Goal: Check status: Check status

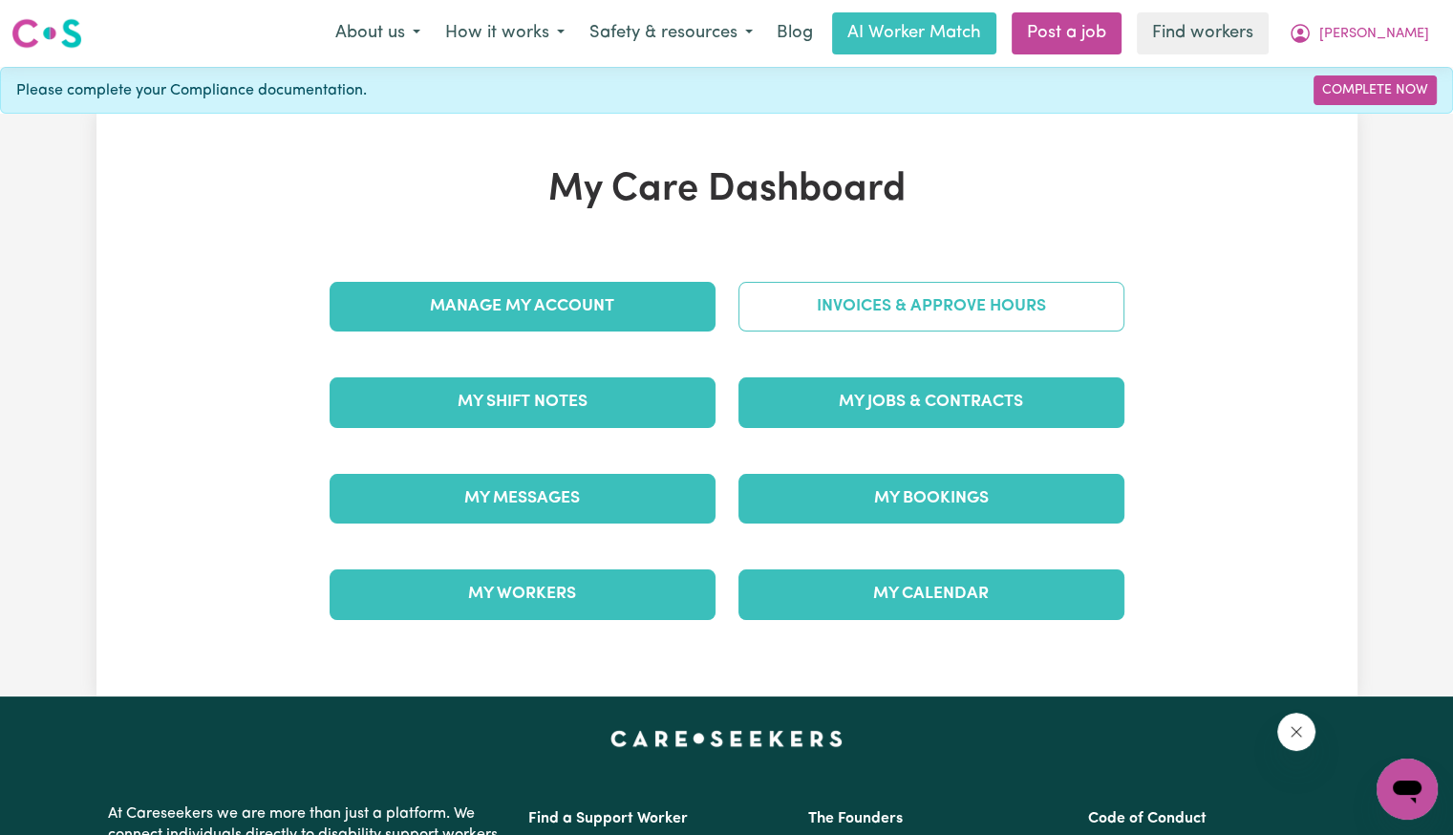
click at [992, 289] on link "Invoices & Approve Hours" at bounding box center [931, 307] width 386 height 50
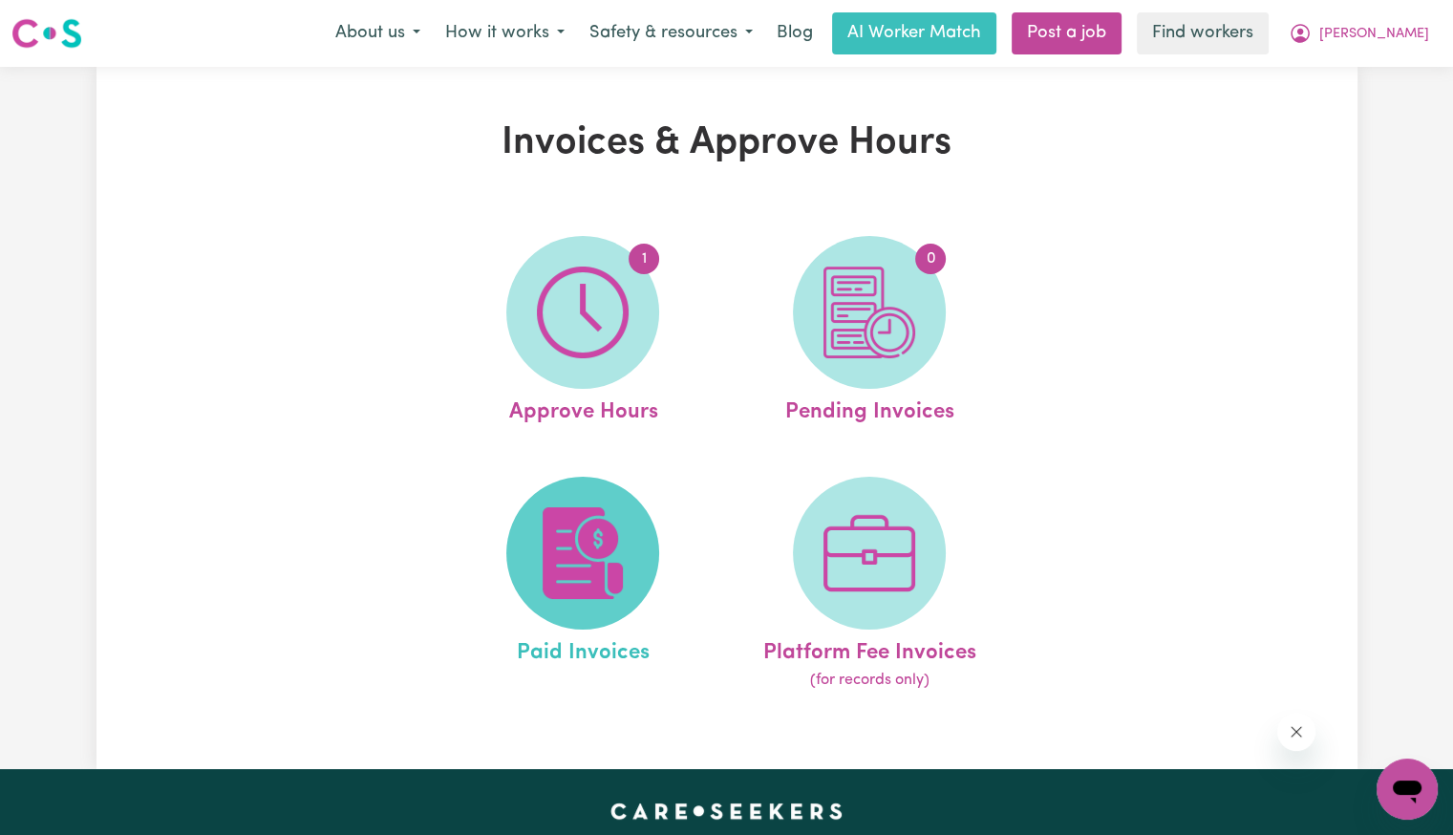
click at [604, 599] on img at bounding box center [583, 553] width 92 height 92
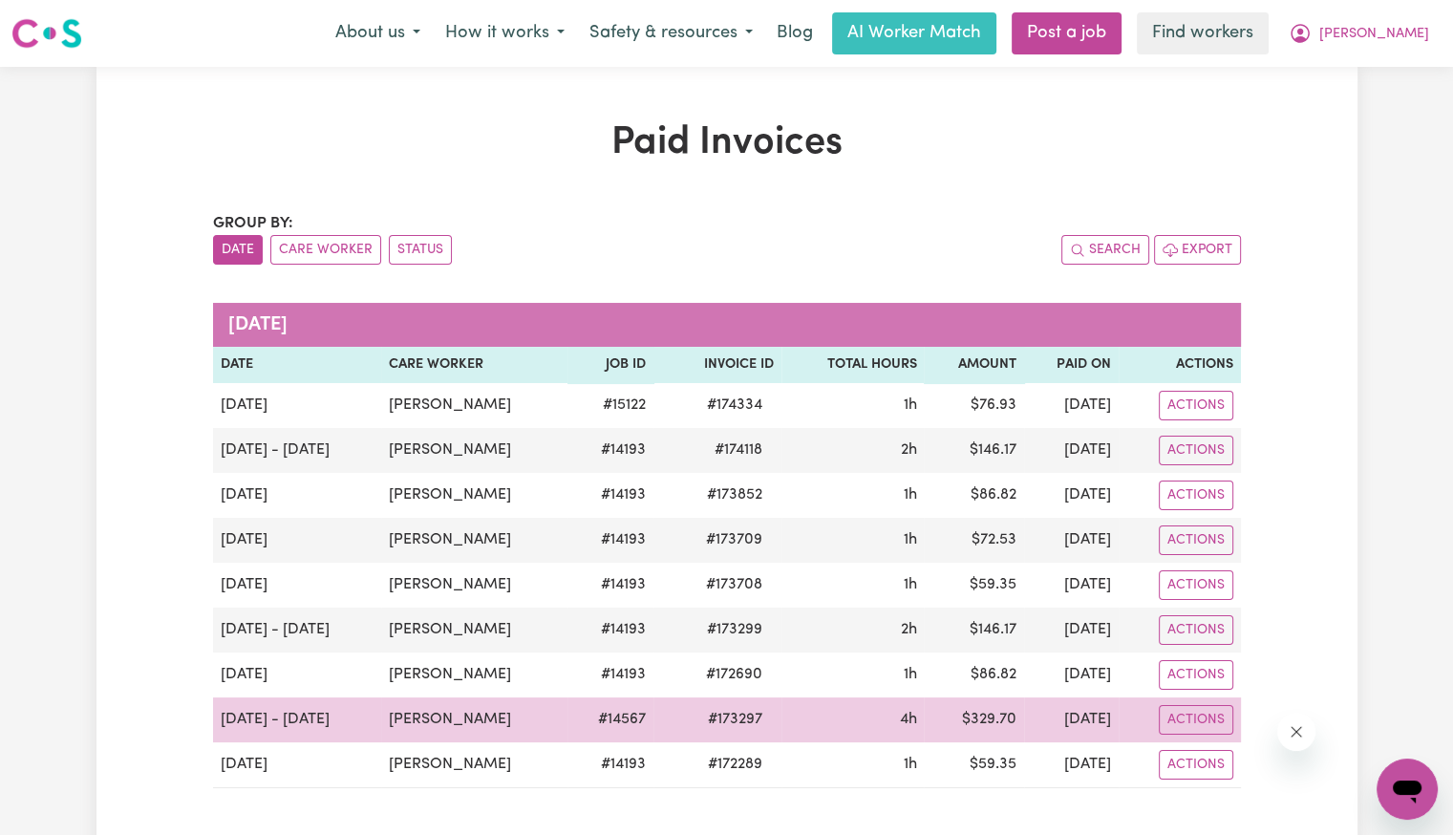
click at [761, 715] on span "# 173297" at bounding box center [734, 719] width 77 height 23
click at [762, 714] on span "# 173297" at bounding box center [734, 719] width 77 height 23
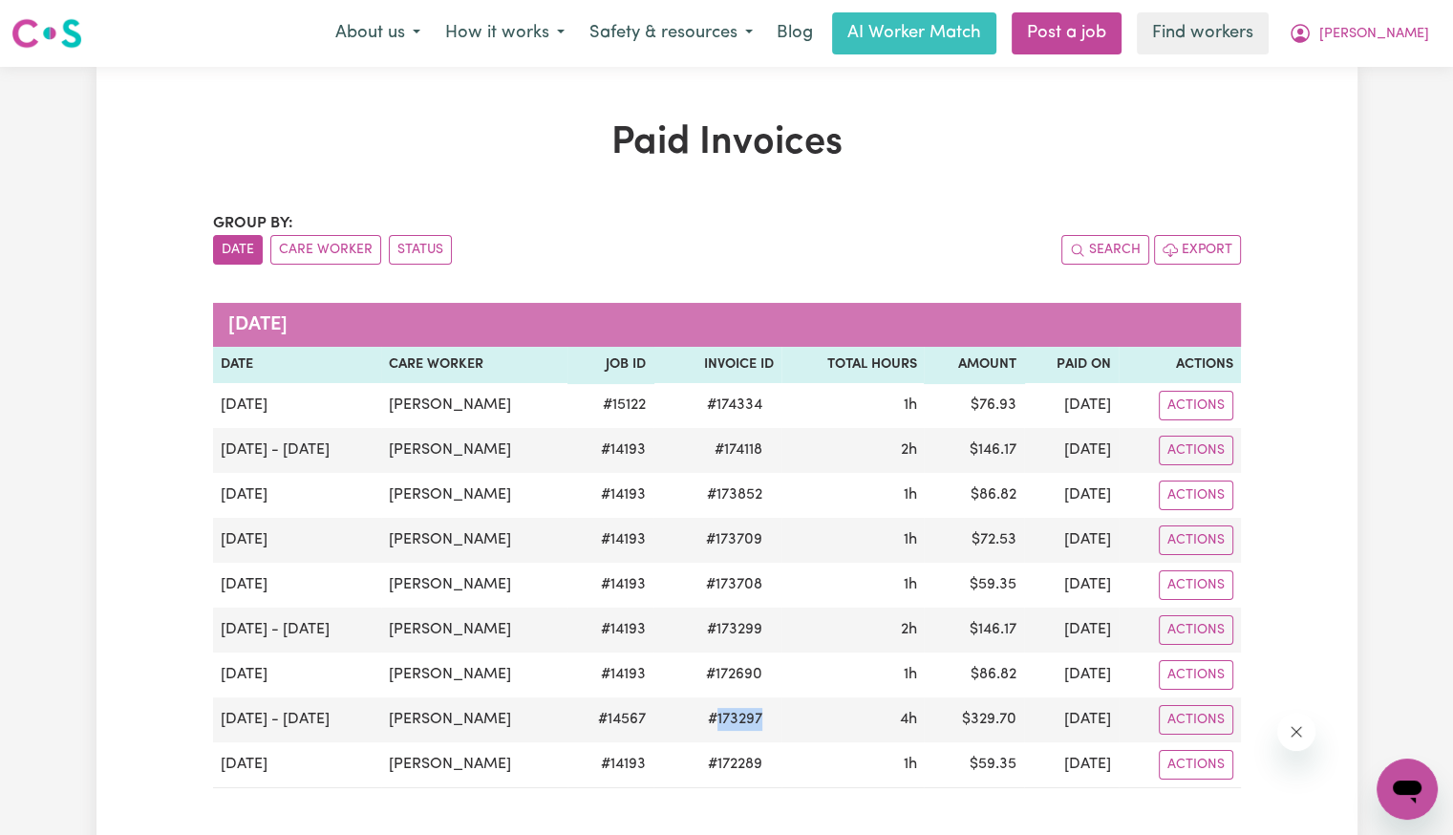
copy span "173297"
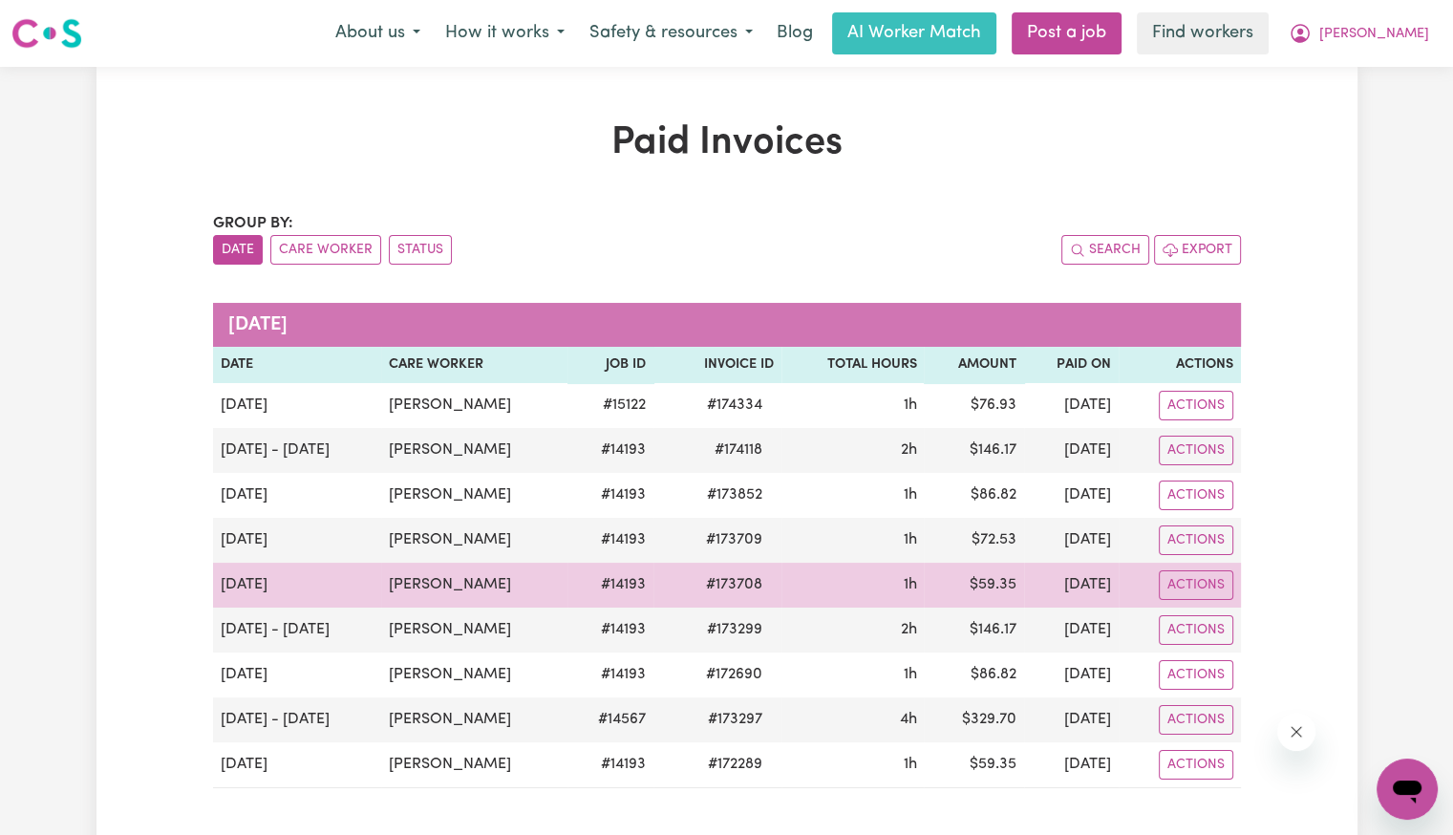
drag, startPoint x: 703, startPoint y: 575, endPoint x: 707, endPoint y: 604, distance: 28.9
click at [707, 604] on td "# 173708" at bounding box center [717, 585] width 128 height 45
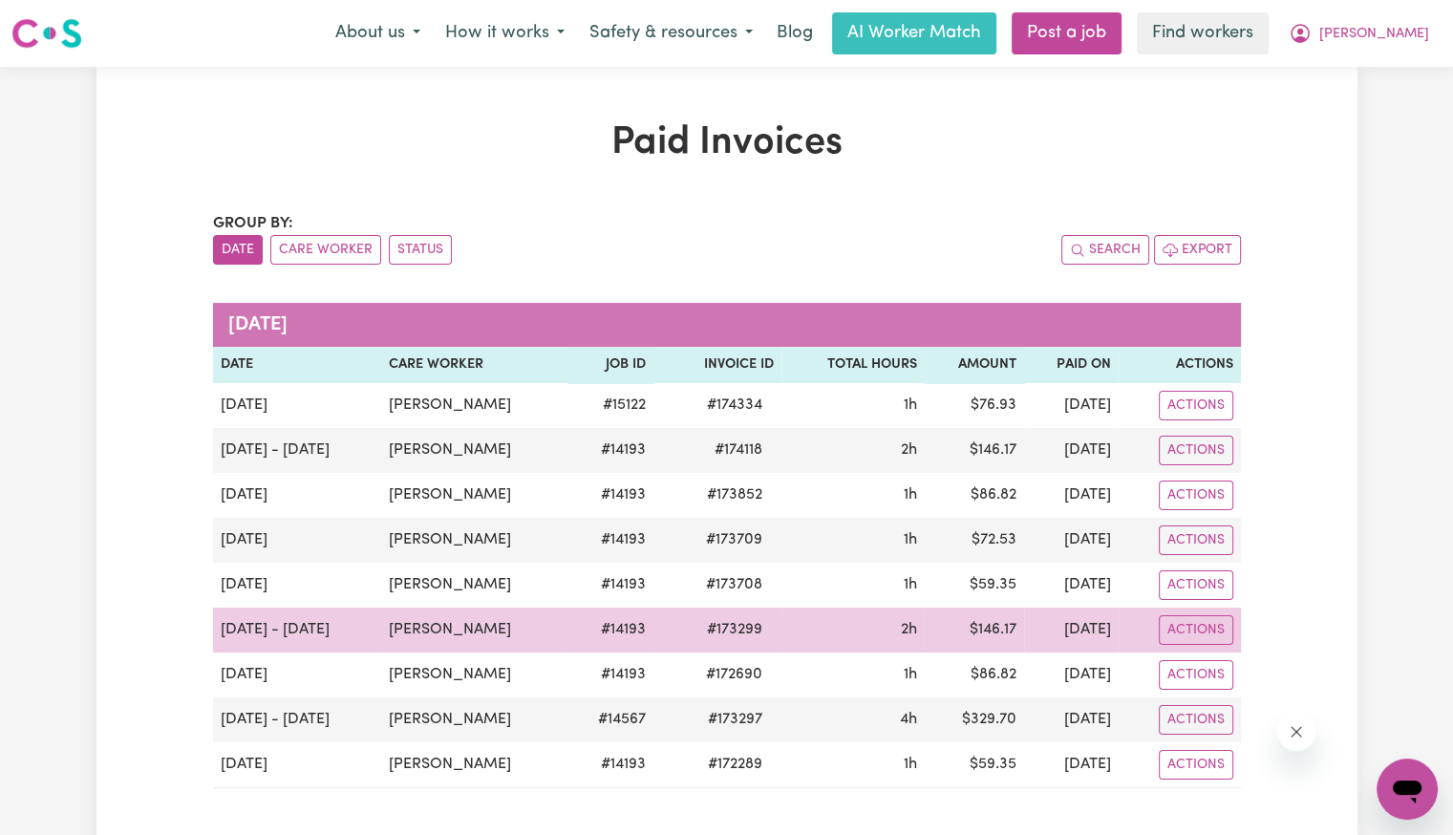
click at [754, 626] on span "# 173299" at bounding box center [734, 629] width 78 height 23
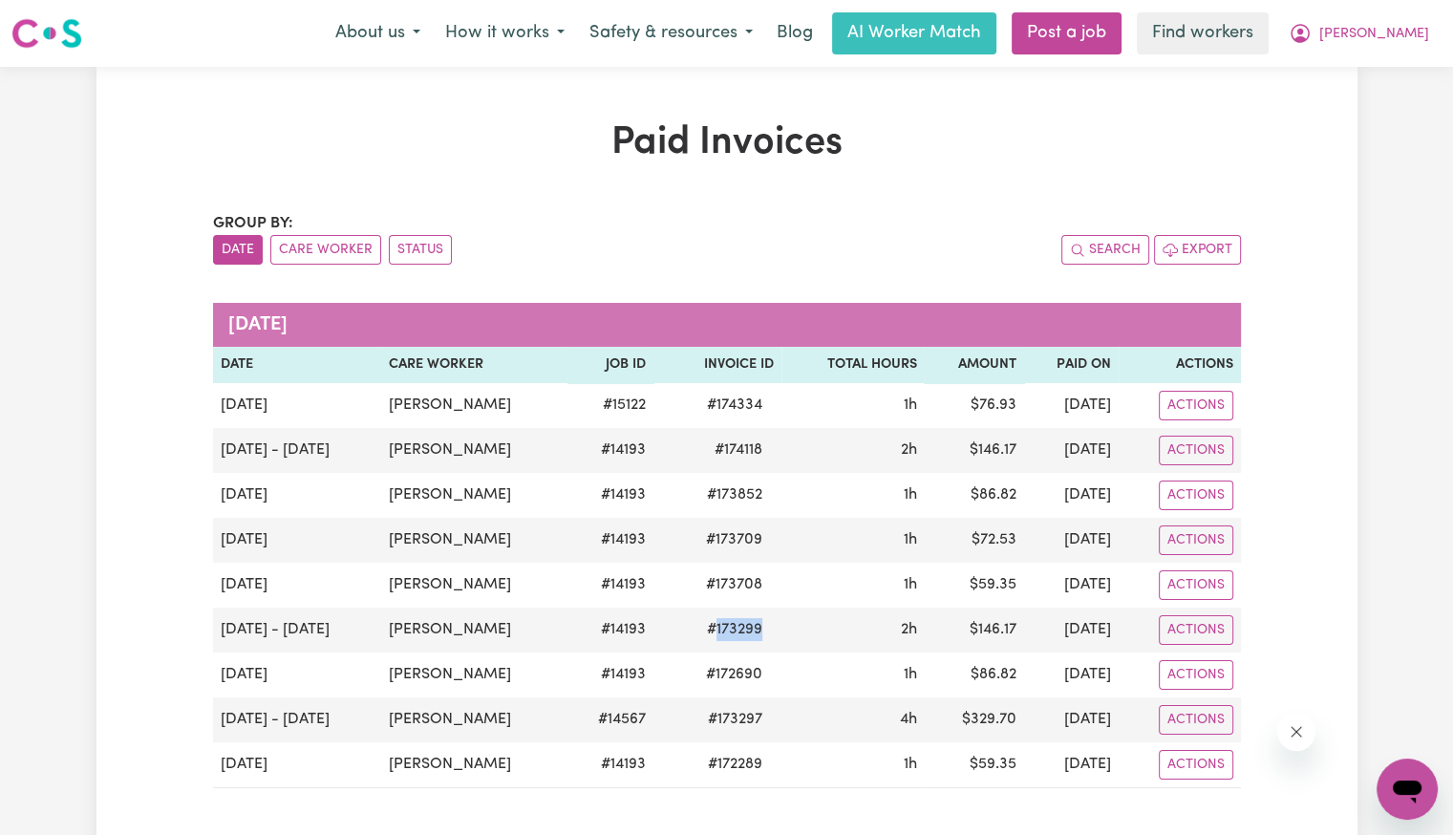
copy span "173299"
